Goal: Information Seeking & Learning: Learn about a topic

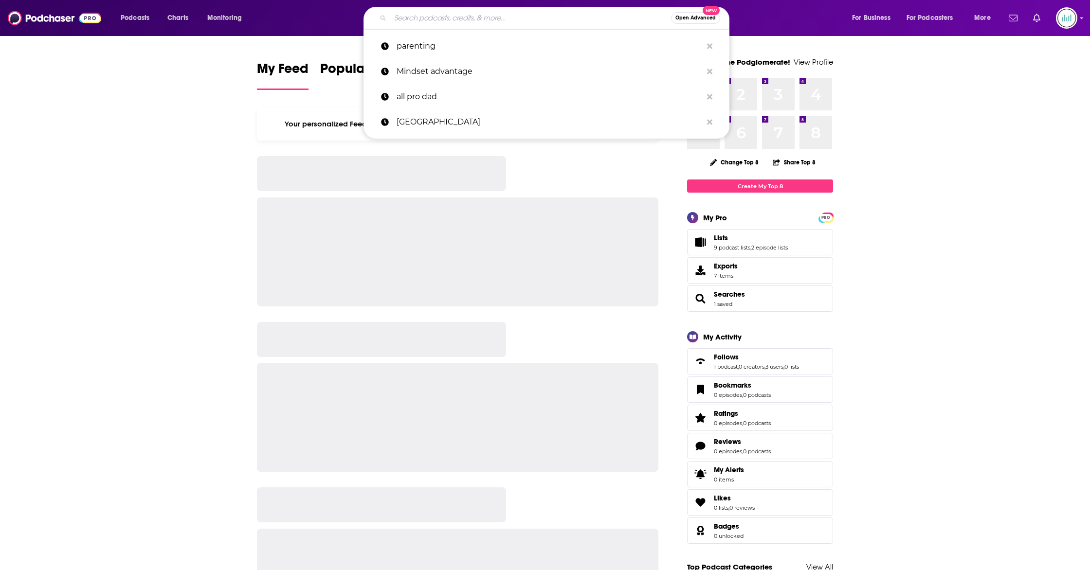
click at [438, 22] on input "Search podcasts, credits, & more..." at bounding box center [530, 18] width 281 height 16
paste input "One Nightstand"
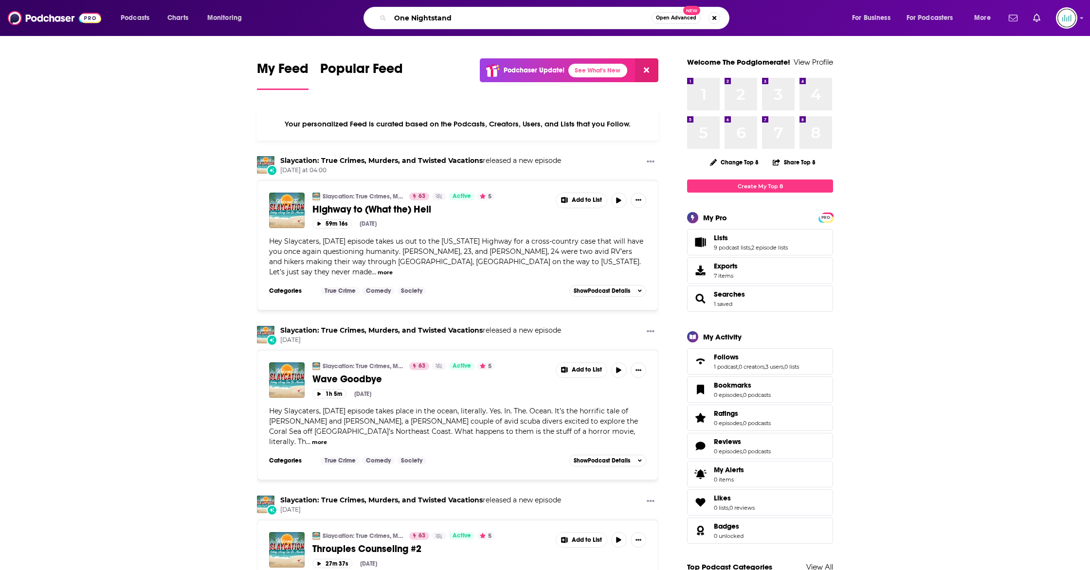
type input "One Nightstand"
click at [659, 18] on span "Open Advanced" at bounding box center [676, 18] width 40 height 5
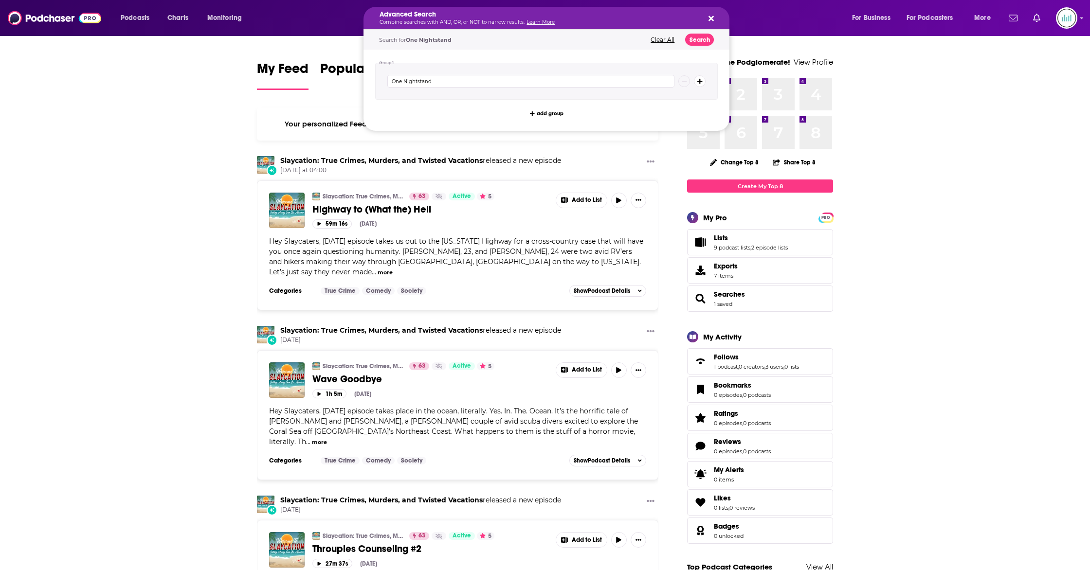
click at [709, 19] on icon "Search podcasts, credits, & more..." at bounding box center [710, 18] width 5 height 5
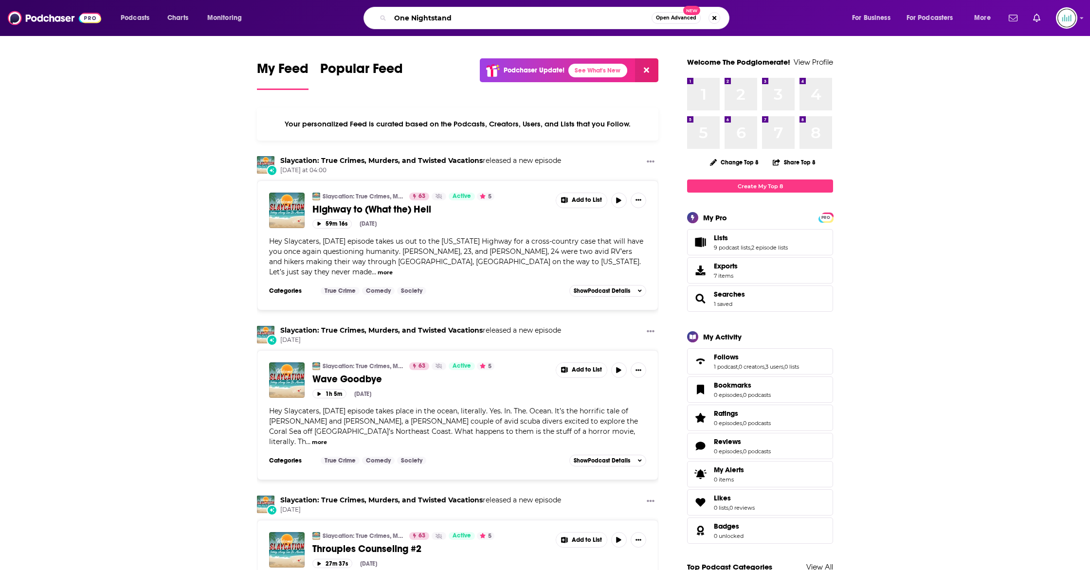
click at [517, 20] on input "One Nightstand" at bounding box center [520, 18] width 261 height 16
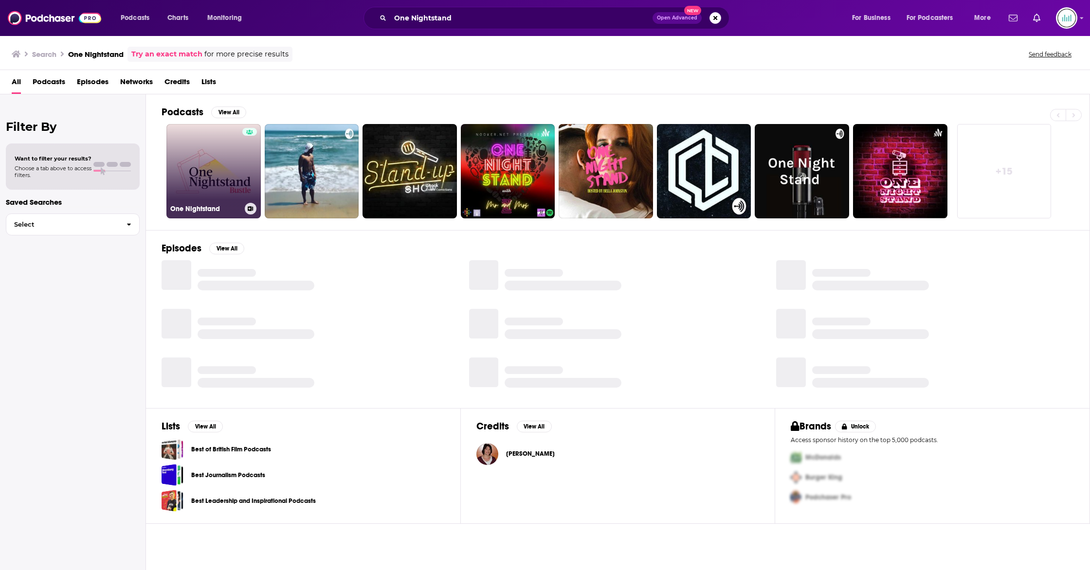
click at [242, 165] on div at bounding box center [249, 165] width 15 height 75
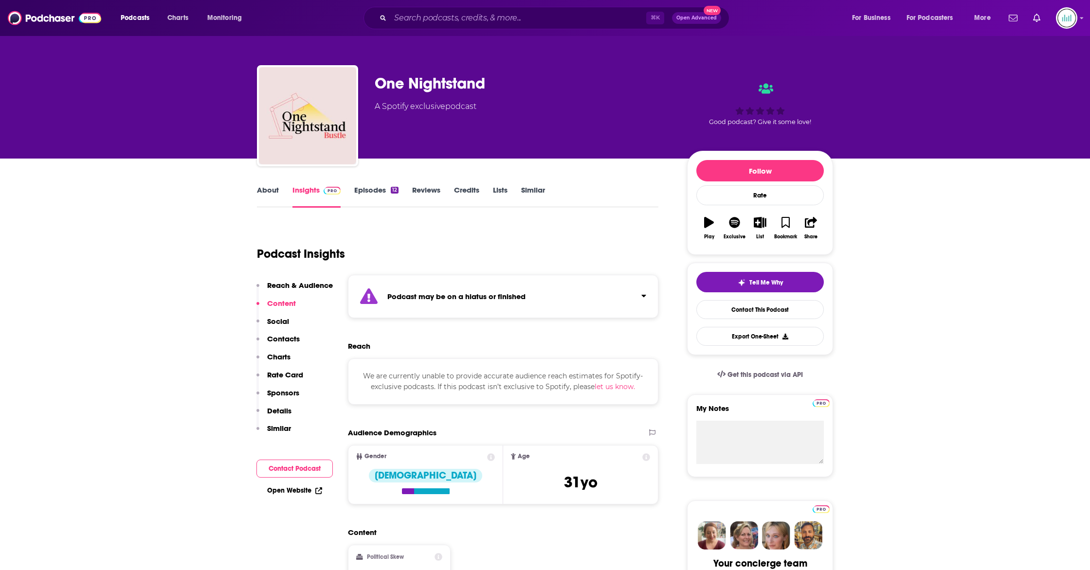
click at [435, 81] on div "One Nightstand" at bounding box center [523, 83] width 297 height 19
copy div "One Nightstand"
